Goal: Information Seeking & Learning: Learn about a topic

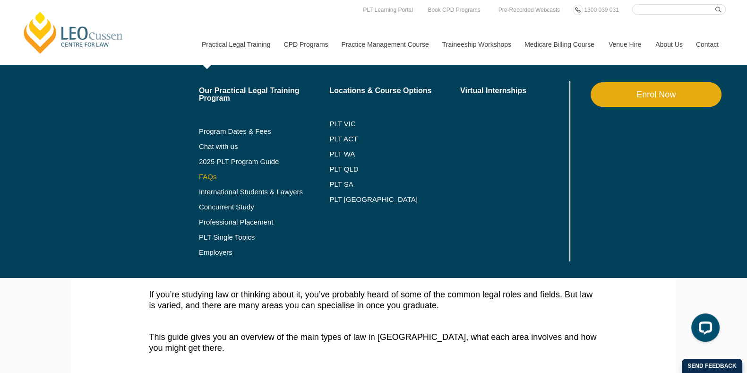
click at [206, 175] on link "FAQs" at bounding box center [264, 177] width 131 height 8
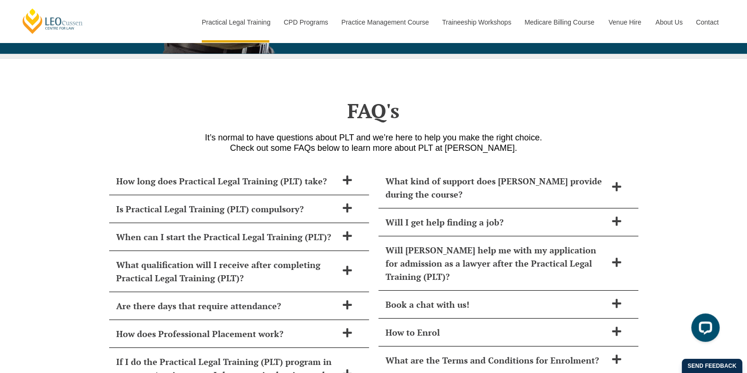
scroll to position [3780, 0]
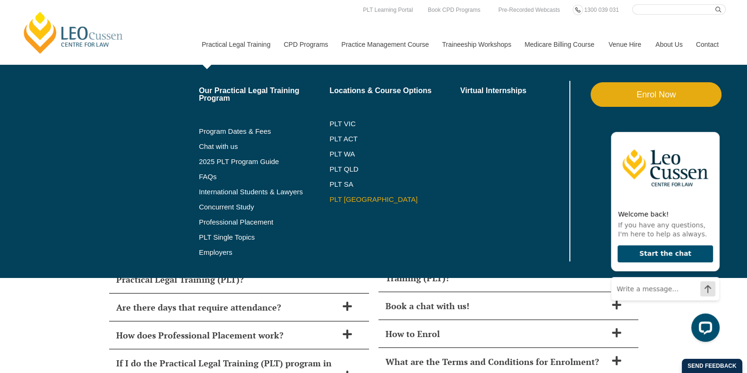
click at [344, 197] on link "PLT [GEOGRAPHIC_DATA]" at bounding box center [394, 200] width 131 height 8
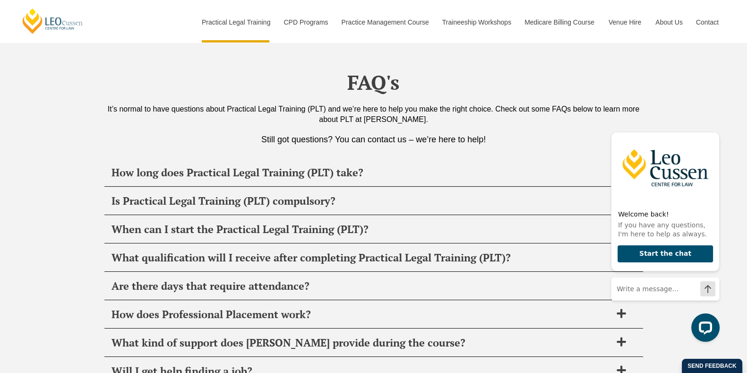
scroll to position [4468, 0]
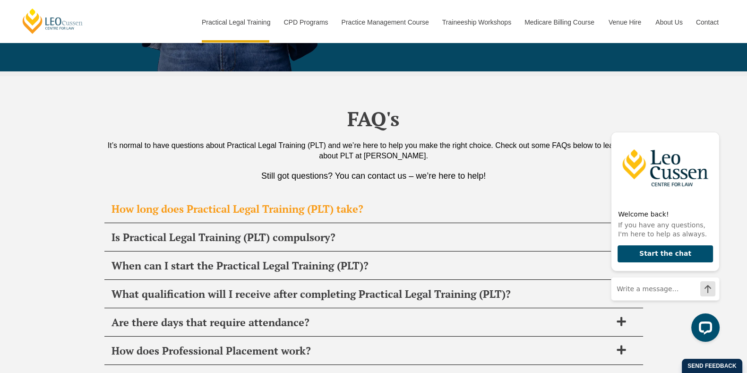
click at [205, 202] on h2 "How long does Practical Legal Training (PLT) take?" at bounding box center [362, 208] width 500 height 13
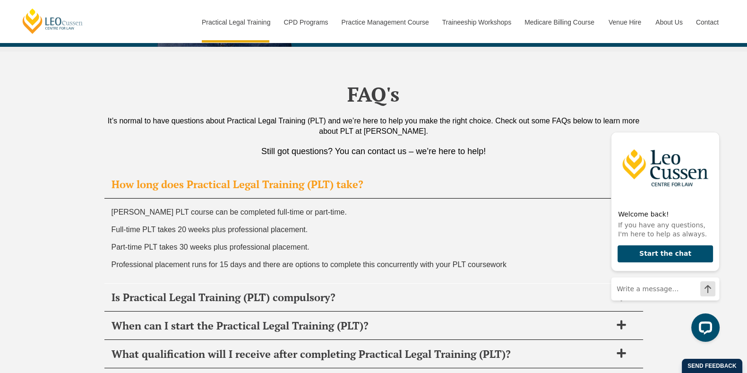
scroll to position [4493, 0]
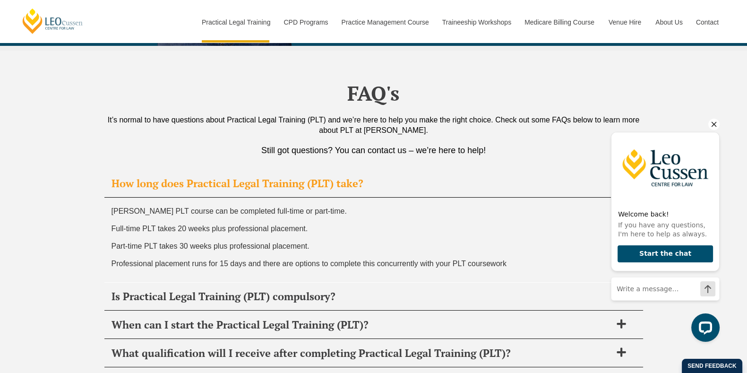
click at [717, 122] on icon "Hide greeting" at bounding box center [713, 124] width 11 height 11
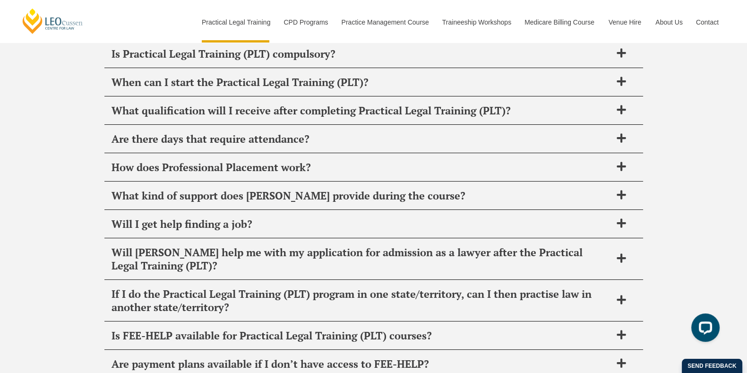
scroll to position [4737, 0]
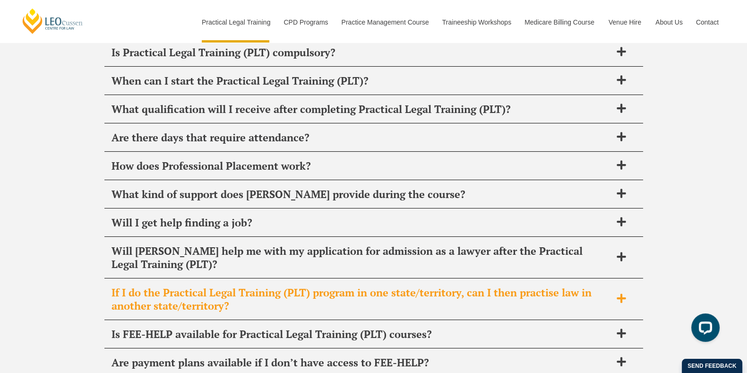
click at [624, 293] on icon at bounding box center [621, 297] width 9 height 9
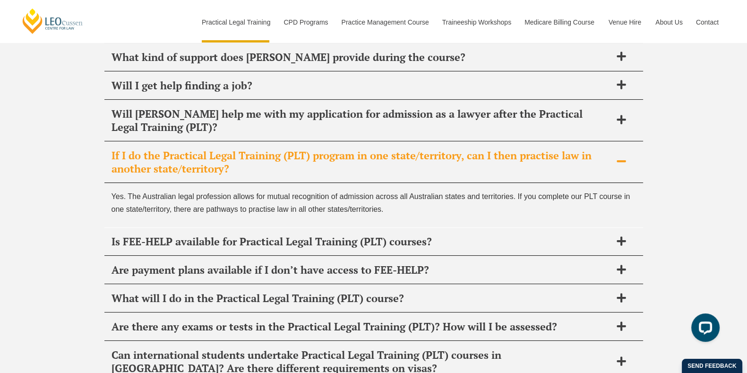
scroll to position [4791, 0]
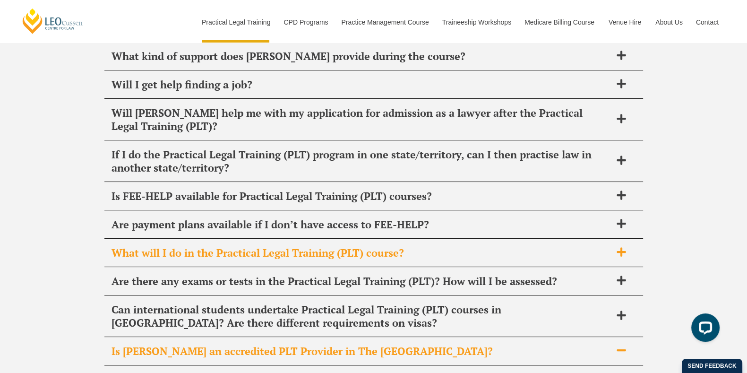
click at [624, 247] on icon at bounding box center [621, 252] width 10 height 10
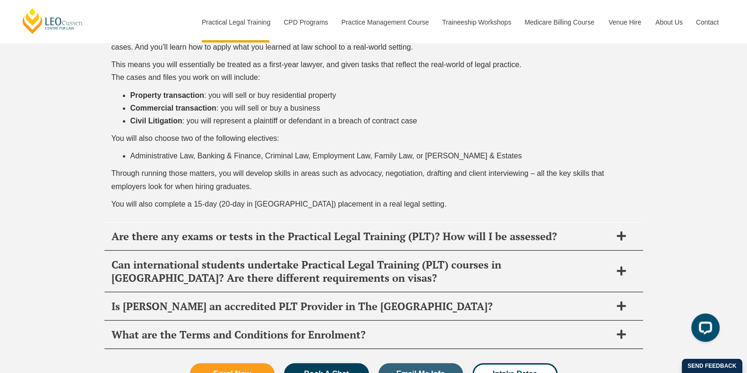
scroll to position [5037, 0]
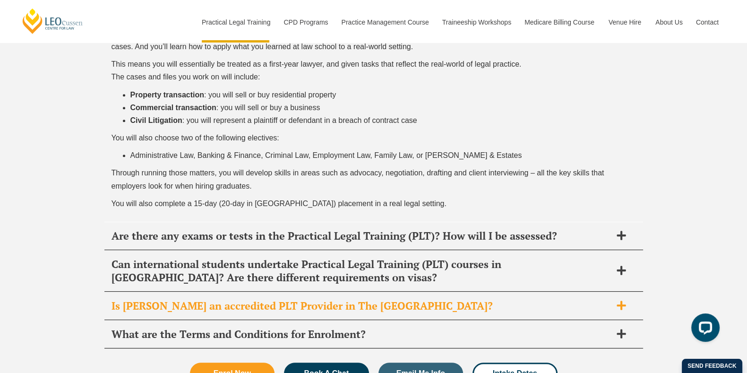
click at [621, 301] on icon at bounding box center [621, 305] width 9 height 9
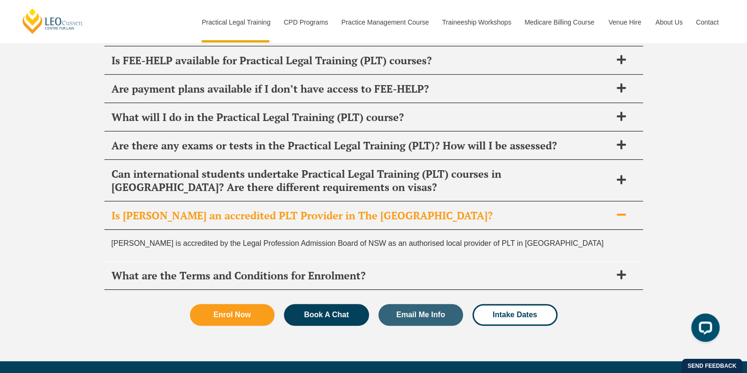
scroll to position [4925, 0]
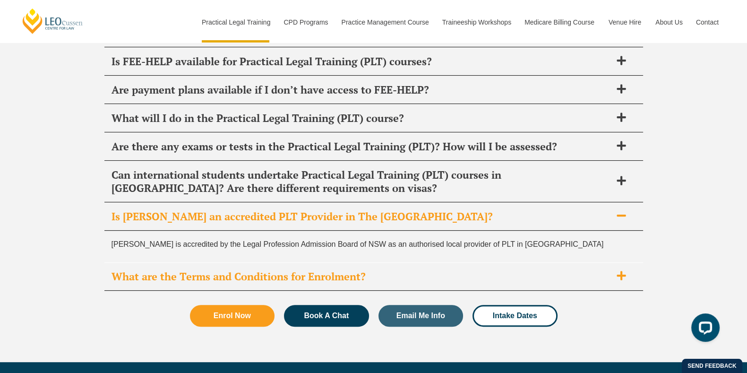
click at [621, 271] on icon at bounding box center [621, 275] width 9 height 9
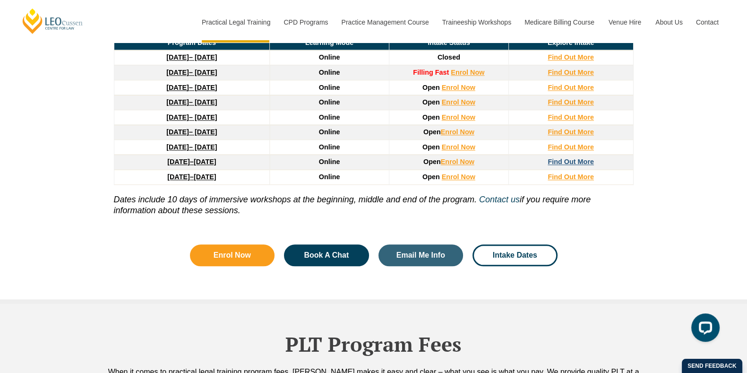
scroll to position [1376, 0]
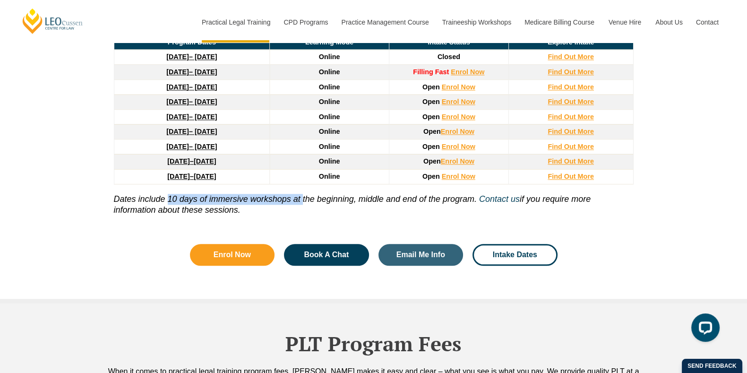
drag, startPoint x: 168, startPoint y: 171, endPoint x: 303, endPoint y: 181, distance: 136.0
click at [303, 184] on p "Dates include 10 days of immersive workshops at the beginning, middle and end o…" at bounding box center [374, 200] width 520 height 32
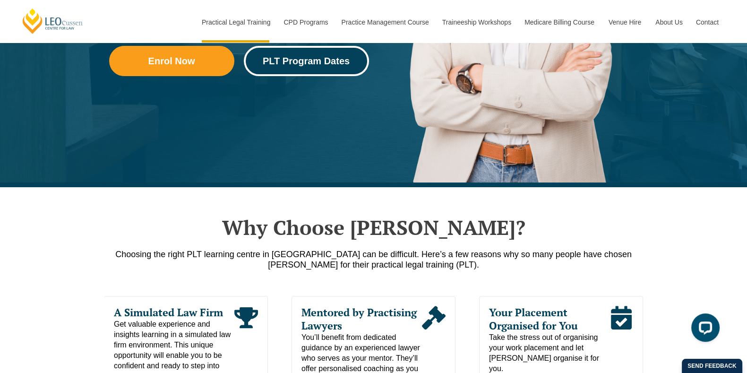
scroll to position [293, 0]
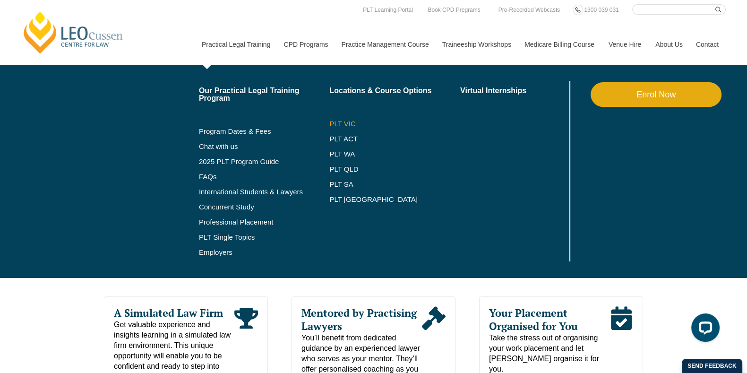
click at [342, 126] on link "PLT VIC" at bounding box center [394, 124] width 131 height 8
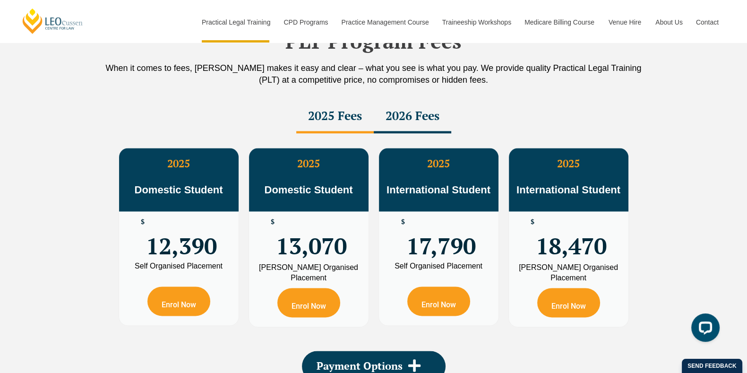
scroll to position [1661, 0]
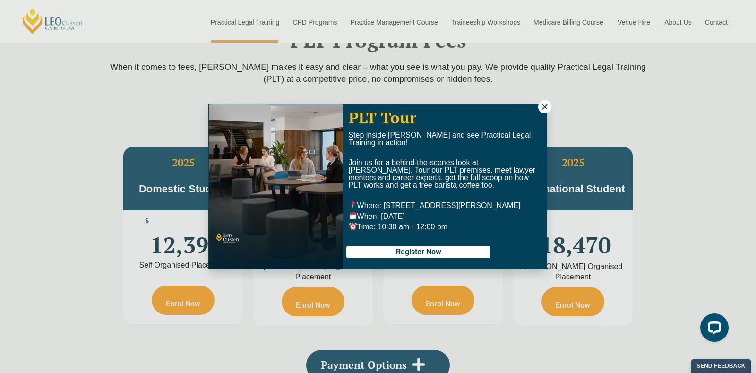
click at [548, 105] on icon at bounding box center [545, 107] width 9 height 9
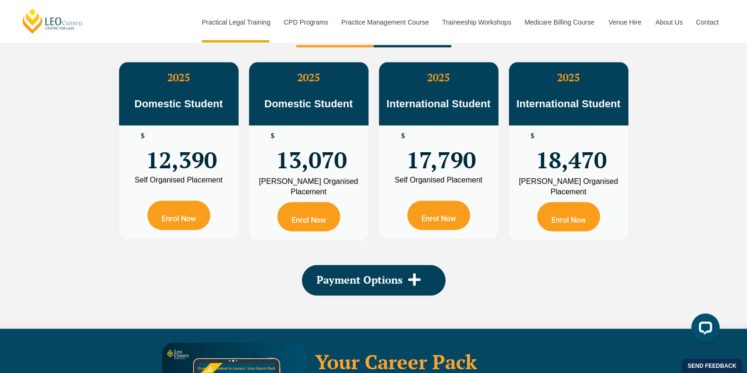
scroll to position [1676, 0]
